Goal: Go to known website: Go to known website

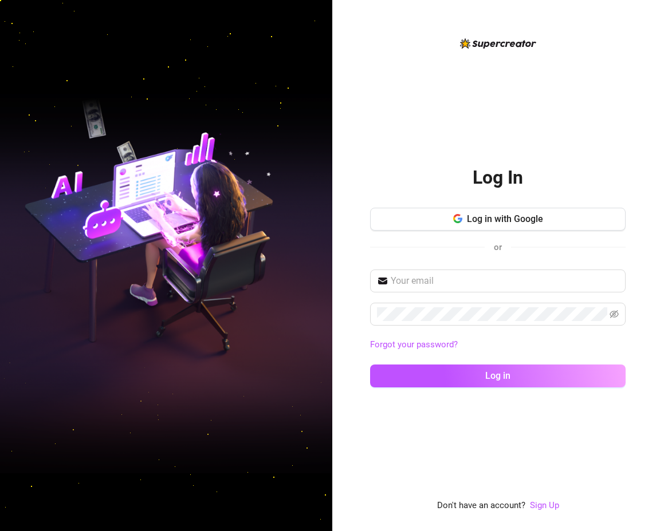
click at [455, 202] on div "Log In Log in with Google or Forgot your password? Log in" at bounding box center [497, 274] width 255 height 247
click at [451, 225] on button "Log in with Google" at bounding box center [497, 219] width 255 height 23
click at [439, 223] on button "Log in with Google" at bounding box center [497, 219] width 255 height 23
